Goal: Find specific page/section: Find specific page/section

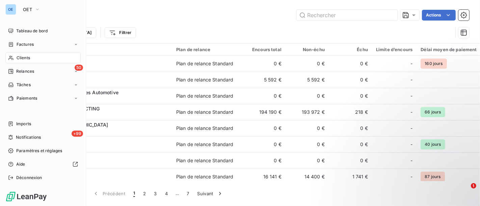
click at [22, 57] on span "Clients" at bounding box center [23, 58] width 13 height 6
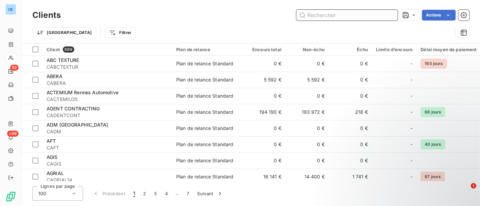
click at [320, 14] on input "text" at bounding box center [346, 15] width 101 height 11
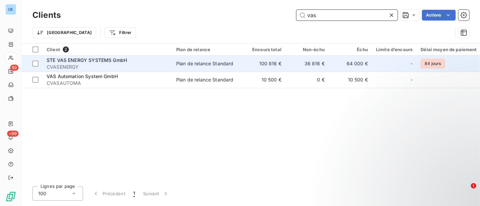
type input "vas"
click at [339, 66] on td "64 000 €" at bounding box center [350, 64] width 43 height 16
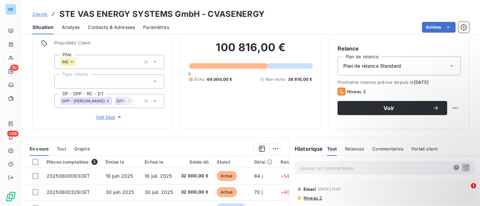
scroll to position [112, 0]
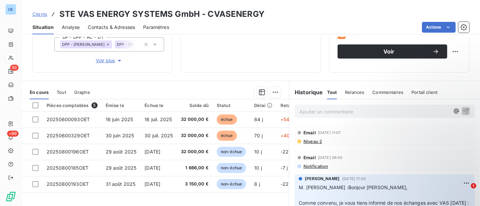
click at [333, 109] on p "Ajouter un commentaire ﻿" at bounding box center [374, 112] width 150 height 8
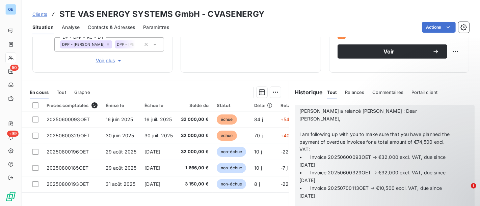
scroll to position [187, 0]
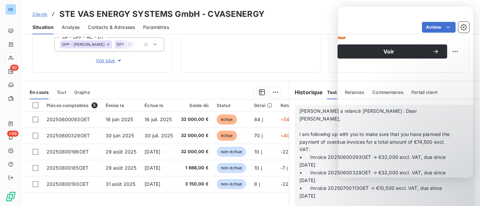
click at [299, 60] on div "100 816,00 € 0 Échu 64 000,00 € Non-échu 36 816,00 €" at bounding box center [250, 4] width 123 height 119
click at [297, 73] on div "Informations client Gestionnaires [PERSON_NAME] [PERSON_NAME] Propriétés Client…" at bounding box center [251, 121] width 458 height 169
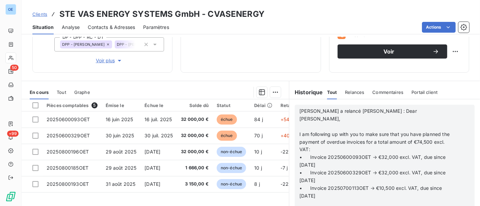
scroll to position [112, 0]
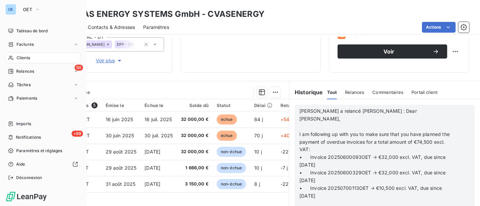
click at [23, 56] on span "Clients" at bounding box center [23, 58] width 13 height 6
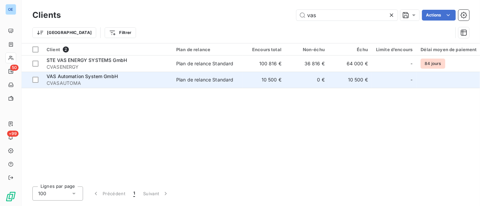
click at [163, 81] on span "CVASAUTOMA" at bounding box center [107, 83] width 121 height 7
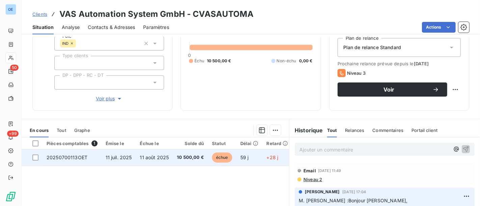
scroll to position [75, 0]
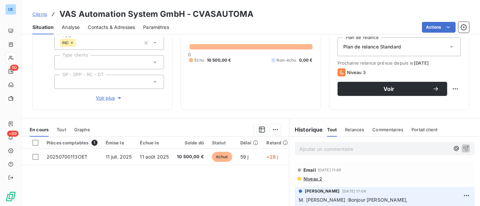
click at [325, 143] on div "Ajouter un commentaire ﻿" at bounding box center [384, 148] width 180 height 13
click at [327, 147] on p "Ajouter un commentaire ﻿" at bounding box center [374, 149] width 150 height 8
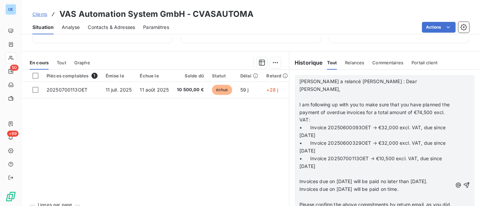
scroll to position [155, 0]
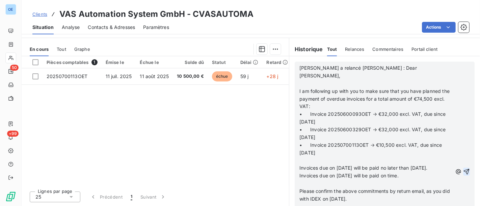
click at [463, 174] on icon "button" at bounding box center [466, 172] width 7 height 7
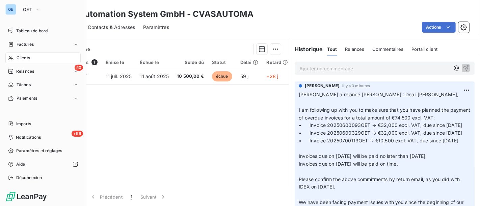
click at [24, 58] on span "Clients" at bounding box center [23, 58] width 13 height 6
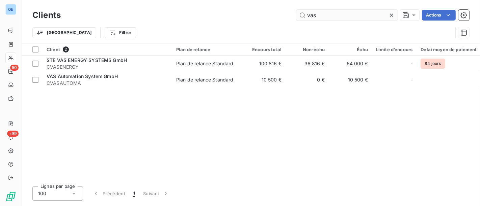
drag, startPoint x: 315, startPoint y: 15, endPoint x: 301, endPoint y: 15, distance: 14.2
click at [301, 15] on input "vas" at bounding box center [346, 15] width 101 height 11
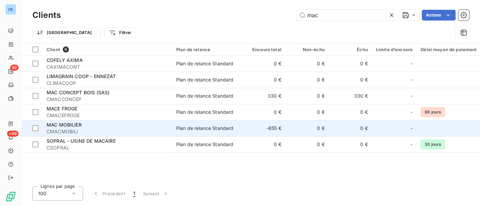
type input "mac"
click at [296, 131] on td "0 €" at bounding box center [306, 128] width 43 height 16
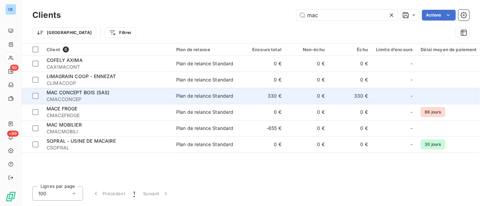
click at [254, 98] on td "330 €" at bounding box center [263, 96] width 43 height 16
